Goal: Information Seeking & Learning: Understand process/instructions

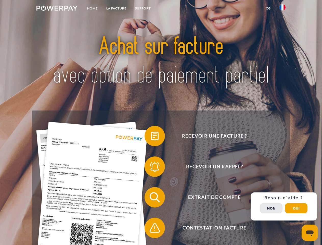
click at [57, 9] on img at bounding box center [56, 8] width 41 height 5
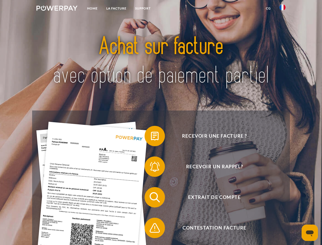
click at [283, 9] on img at bounding box center [283, 7] width 6 height 6
click at [268, 8] on link "CG" at bounding box center [269, 8] width 14 height 9
click at [151, 137] on span at bounding box center [147, 136] width 26 height 26
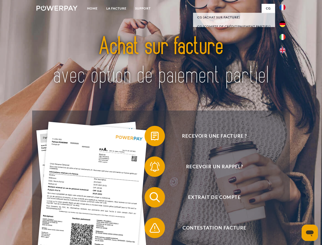
click at [151, 168] on span at bounding box center [147, 167] width 26 height 26
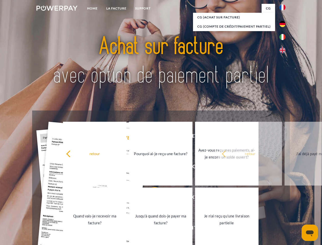
click at [151, 198] on link "Jusqu'à quand dois-je payer ma facture?" at bounding box center [161, 220] width 64 height 64
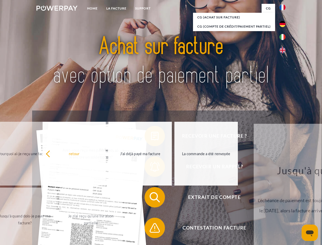
click at [151, 229] on span at bounding box center [147, 228] width 26 height 26
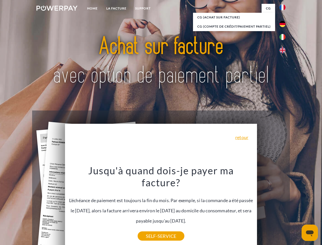
click at [284, 206] on div "Recevoir une facture ? Recevoir un rappel? Extrait de compte retour" at bounding box center [161, 212] width 258 height 204
click at [272, 207] on span "Extrait de compte" at bounding box center [214, 197] width 125 height 20
click at [297, 208] on header "Home LA FACTURE Support" at bounding box center [161, 176] width 322 height 352
